Goal: Information Seeking & Learning: Learn about a topic

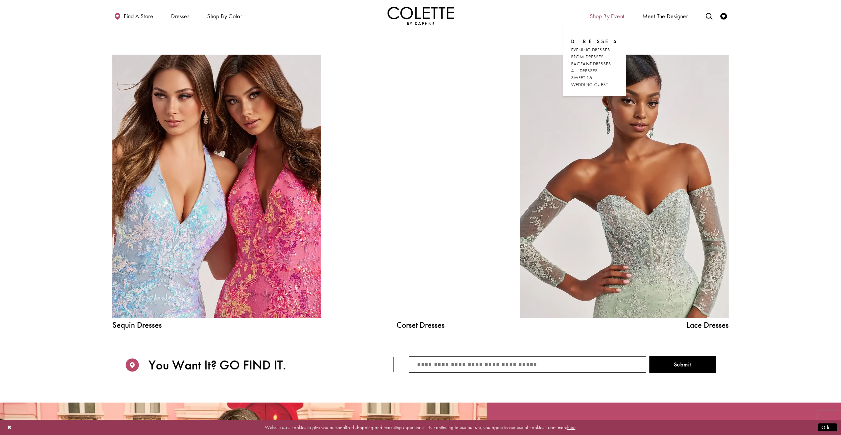
scroll to position [895, 0]
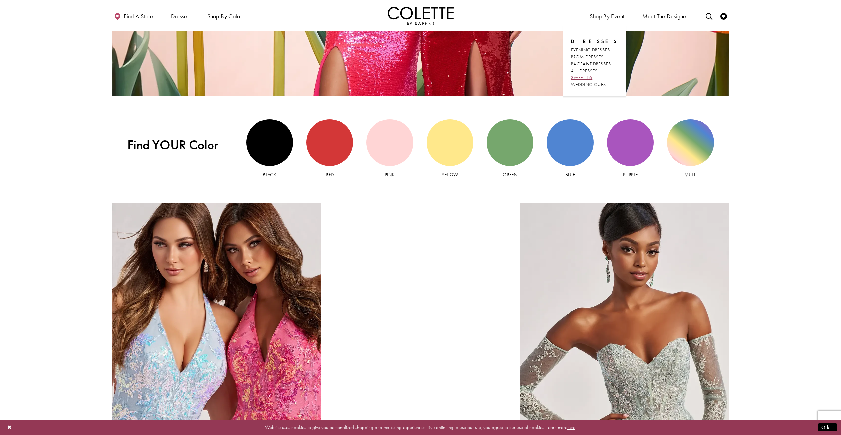
click at [592, 76] on span "SWEET 16" at bounding box center [581, 78] width 21 height 6
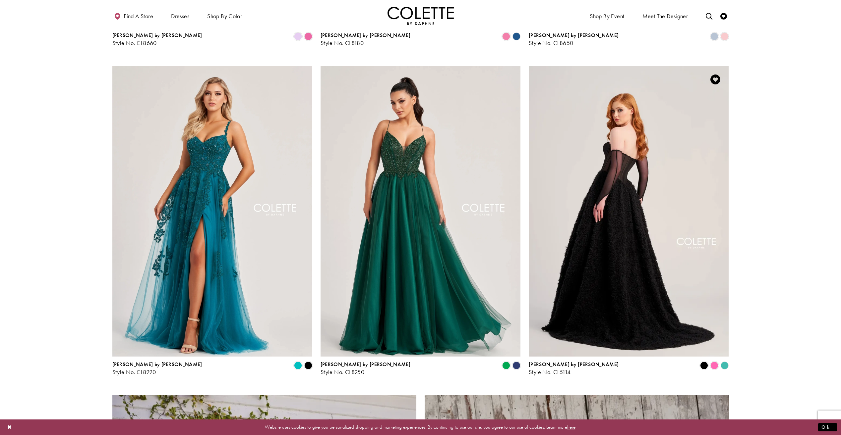
scroll to position [928, 0]
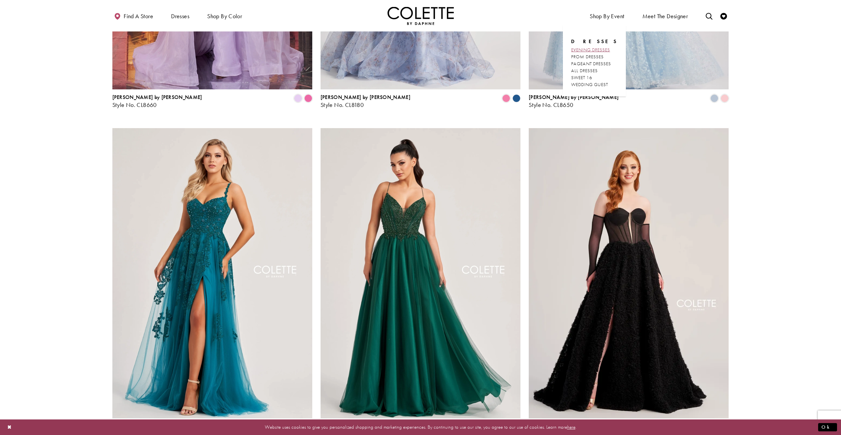
click at [594, 51] on span "EVENING DRESSES" at bounding box center [590, 50] width 39 height 6
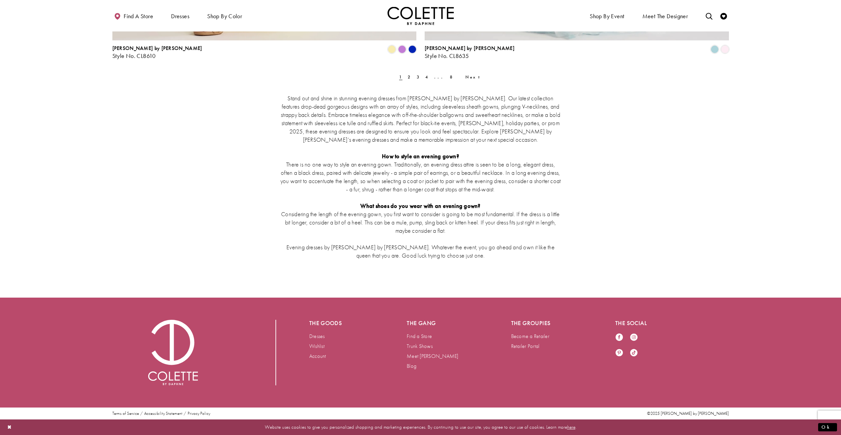
scroll to position [1655, 0]
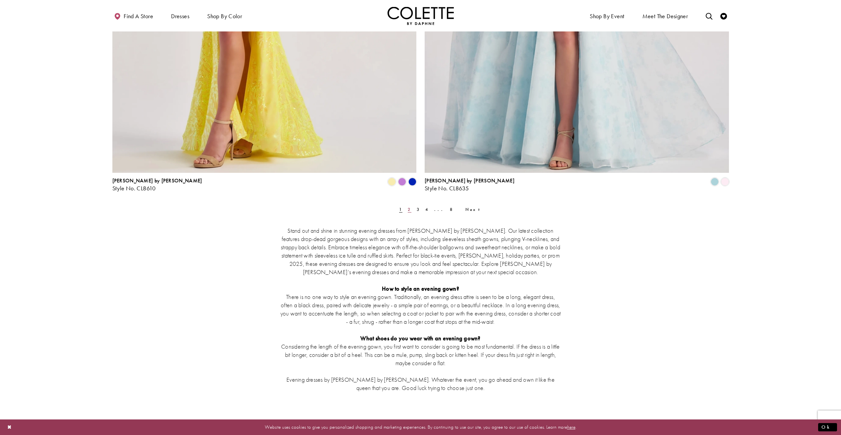
click at [408, 208] on link "2" at bounding box center [409, 210] width 7 height 10
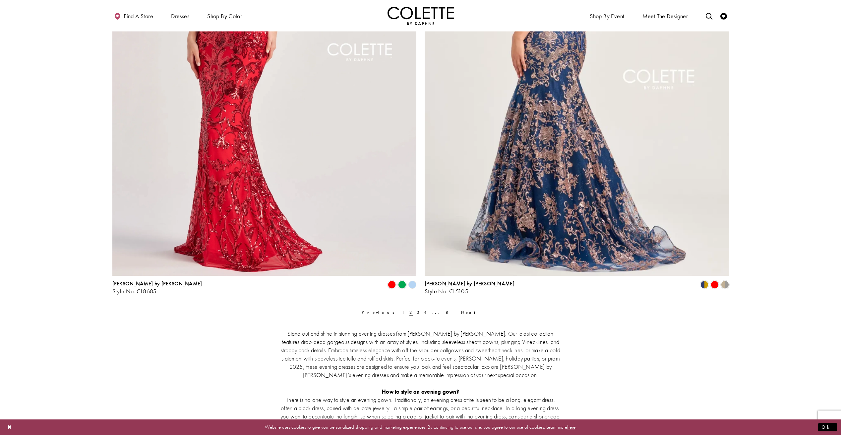
scroll to position [1593, 0]
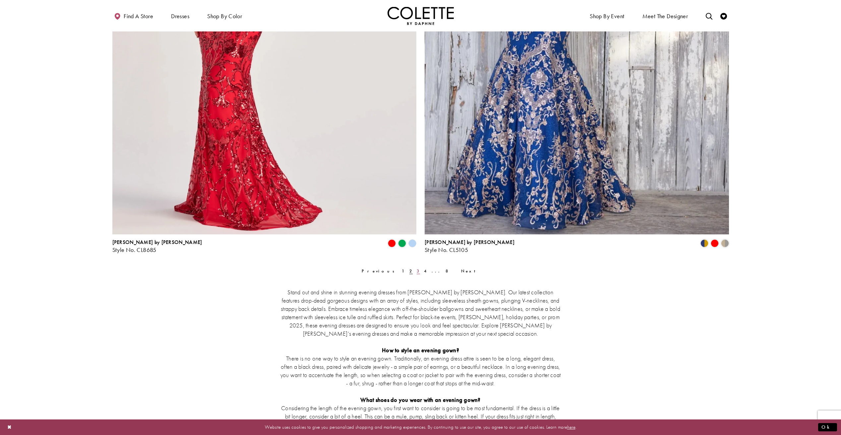
click at [422, 269] on link "3" at bounding box center [418, 271] width 7 height 10
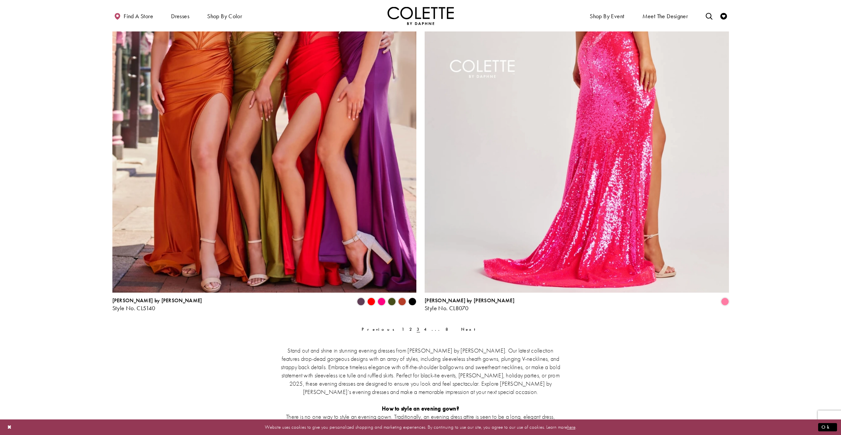
scroll to position [1626, 0]
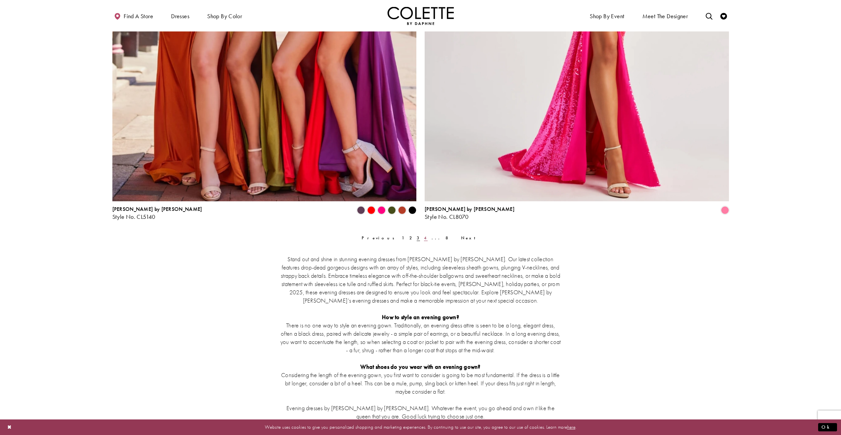
click at [424, 237] on link "4" at bounding box center [425, 238] width 7 height 10
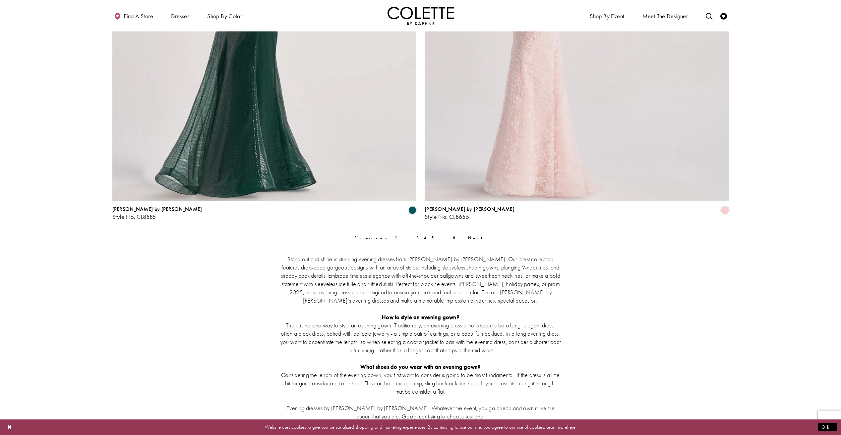
scroll to position [1726, 0]
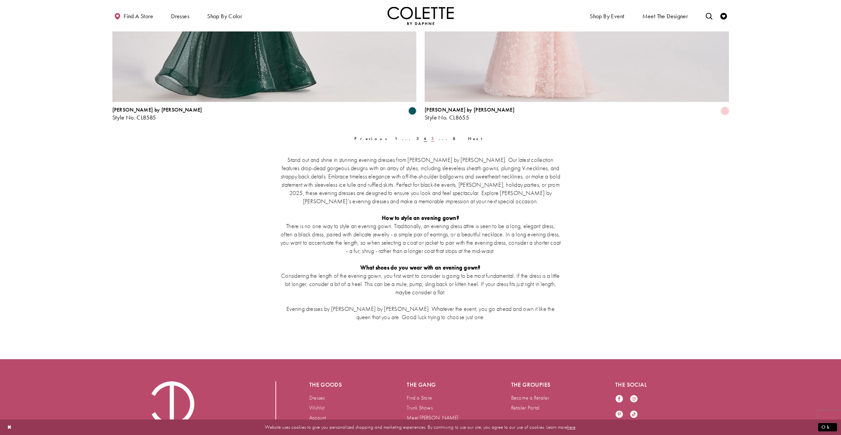
click at [431, 141] on span "5" at bounding box center [432, 139] width 3 height 6
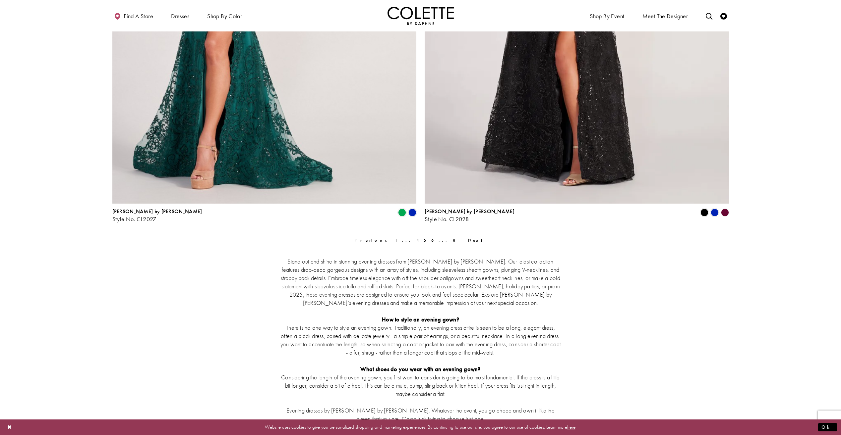
scroll to position [1626, 0]
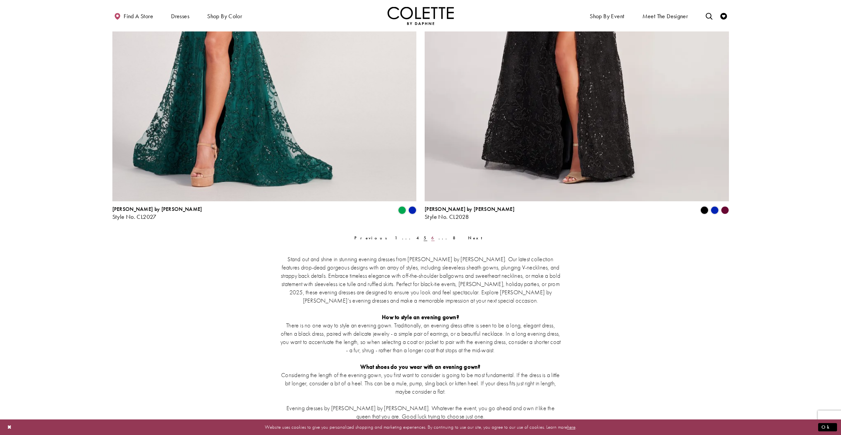
click at [432, 237] on link "6" at bounding box center [432, 238] width 7 height 10
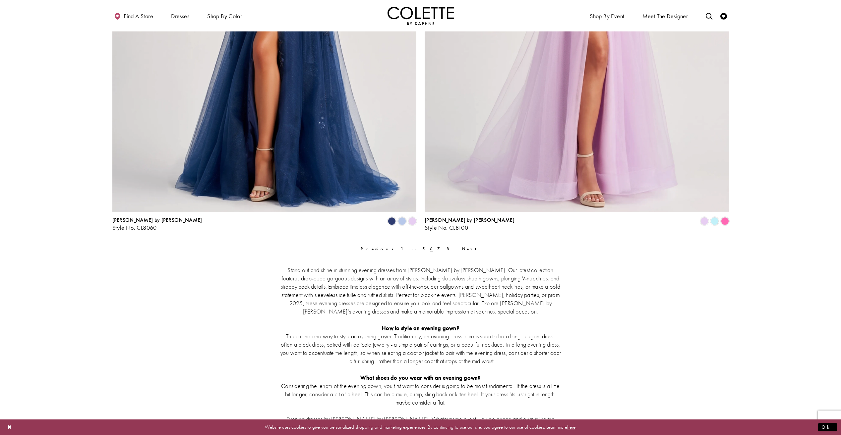
scroll to position [1726, 0]
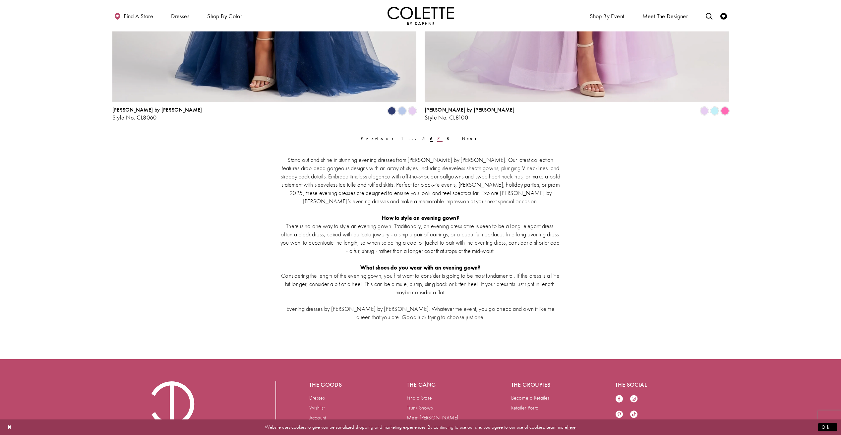
click at [437, 139] on span "7" at bounding box center [439, 139] width 5 height 6
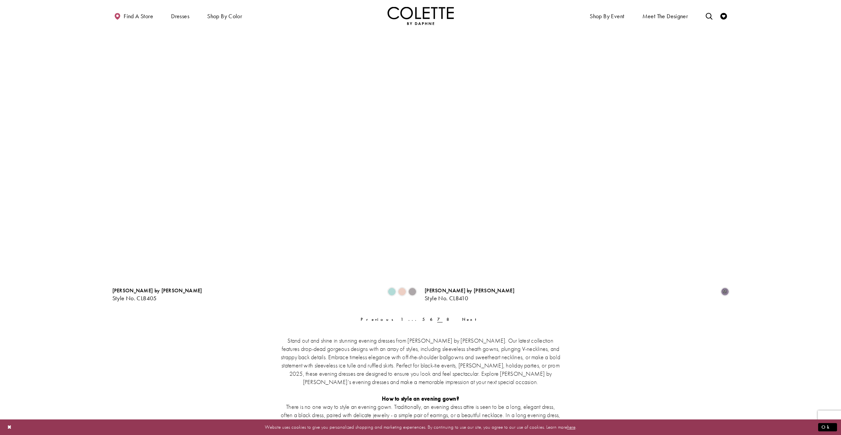
scroll to position [1660, 0]
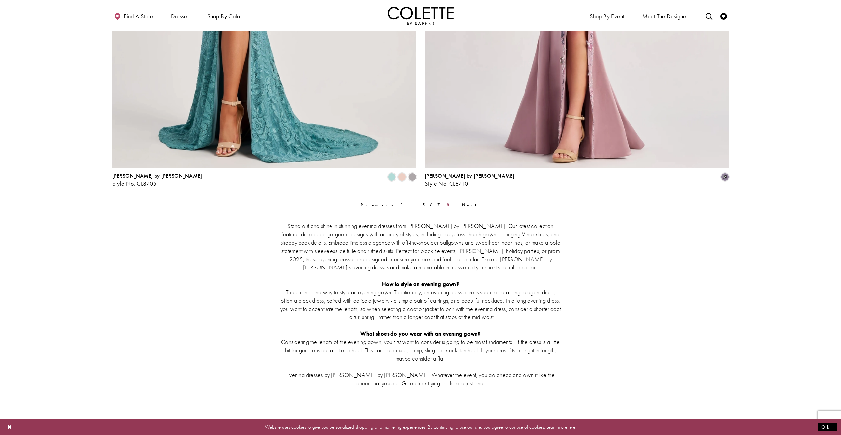
click at [444, 202] on link "8" at bounding box center [451, 205] width 14 height 10
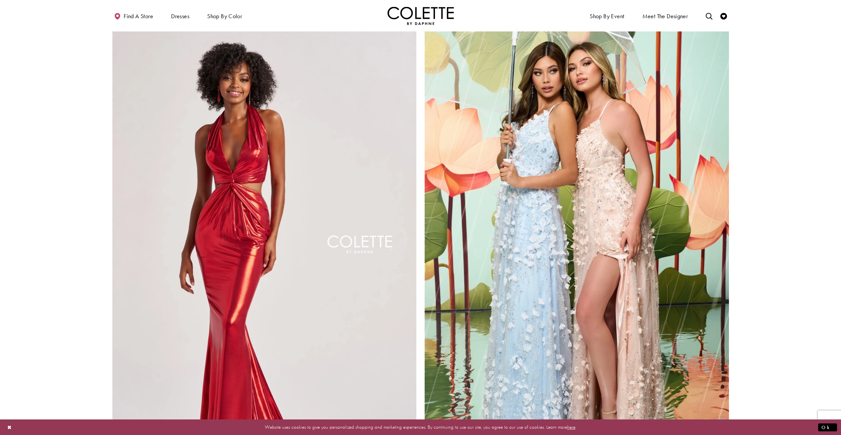
scroll to position [1196, 0]
